Goal: Entertainment & Leisure: Consume media (video, audio)

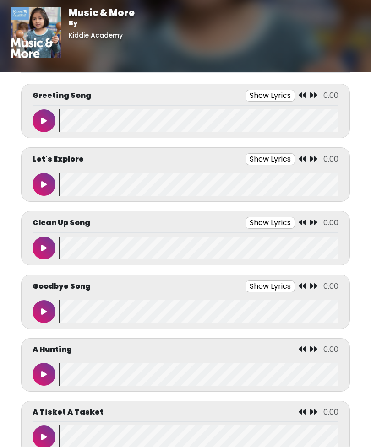
click at [45, 115] on button at bounding box center [43, 120] width 23 height 23
click at [49, 116] on button at bounding box center [43, 120] width 23 height 23
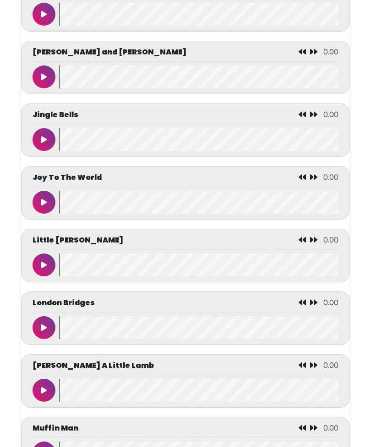
scroll to position [2617, 0]
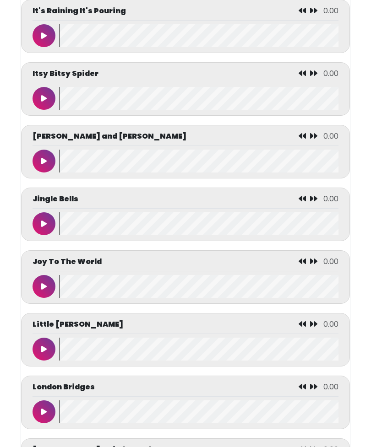
click at [49, 298] on button at bounding box center [43, 286] width 23 height 23
click at [40, 298] on button at bounding box center [43, 286] width 23 height 23
click at [38, 298] on button at bounding box center [43, 286] width 23 height 23
click at [40, 298] on button at bounding box center [43, 286] width 23 height 23
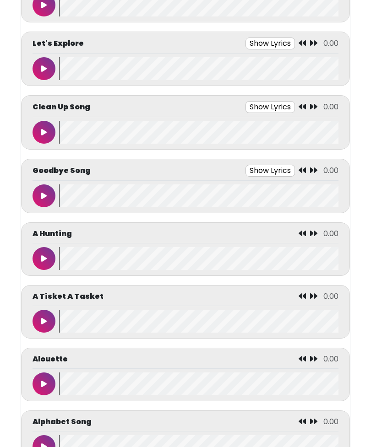
scroll to position [0, 0]
